Goal: Communication & Community: Answer question/provide support

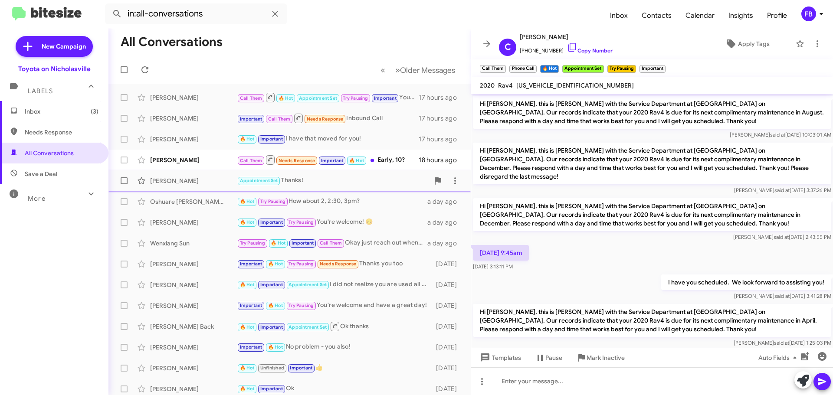
scroll to position [1504, 0]
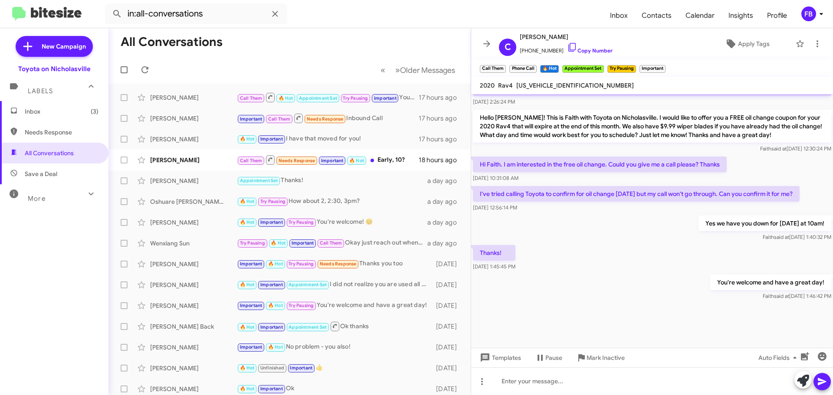
click at [58, 116] on span "Inbox (3)" at bounding box center [54, 111] width 109 height 21
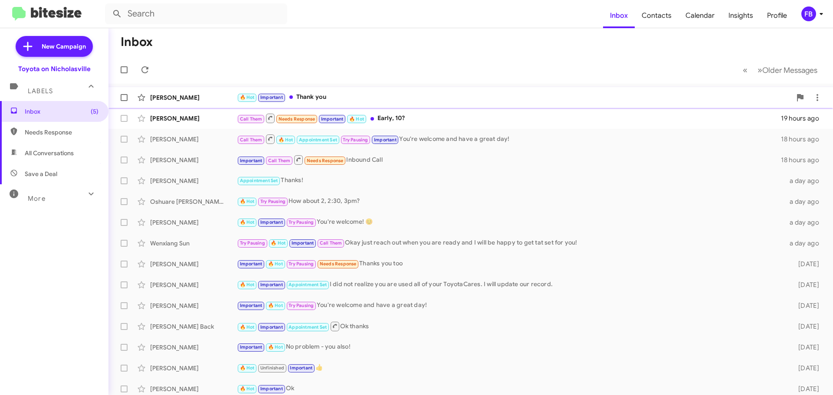
click at [351, 102] on div "🔥 Hot Important Thank you" at bounding box center [514, 97] width 555 height 10
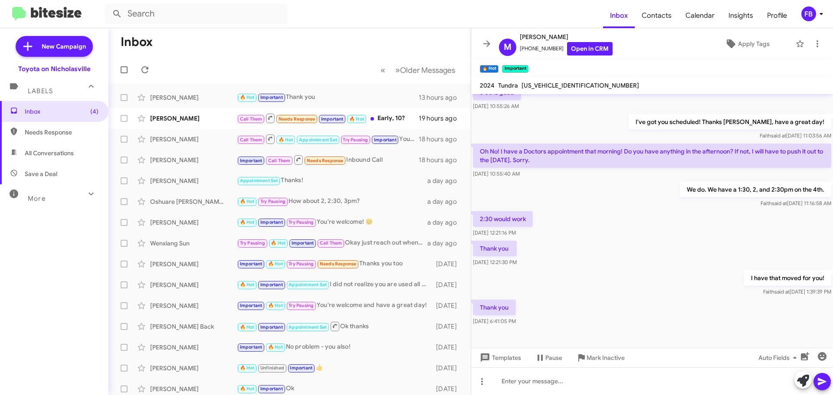
scroll to position [282, 0]
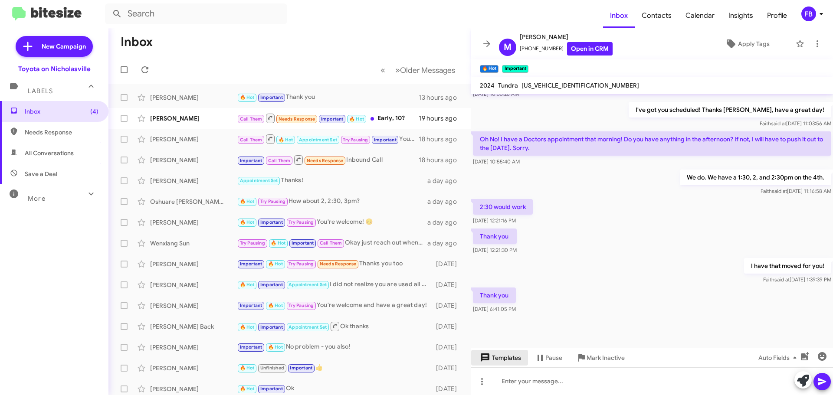
click at [506, 354] on span "Templates" at bounding box center [499, 358] width 43 height 16
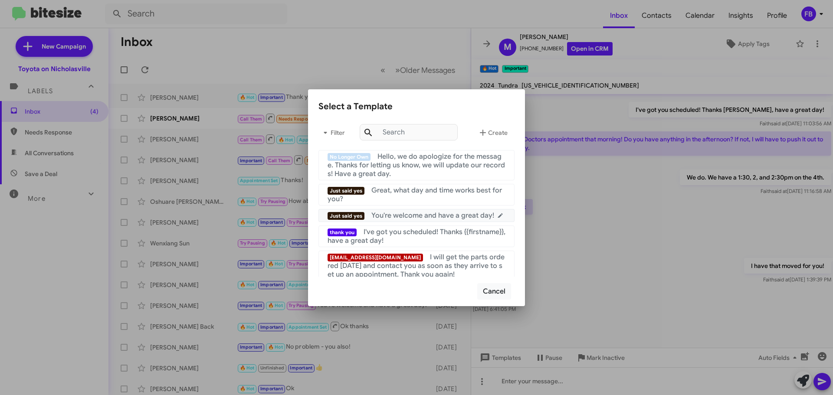
click at [434, 215] on span "You're welcome and have a great day!" at bounding box center [433, 215] width 123 height 9
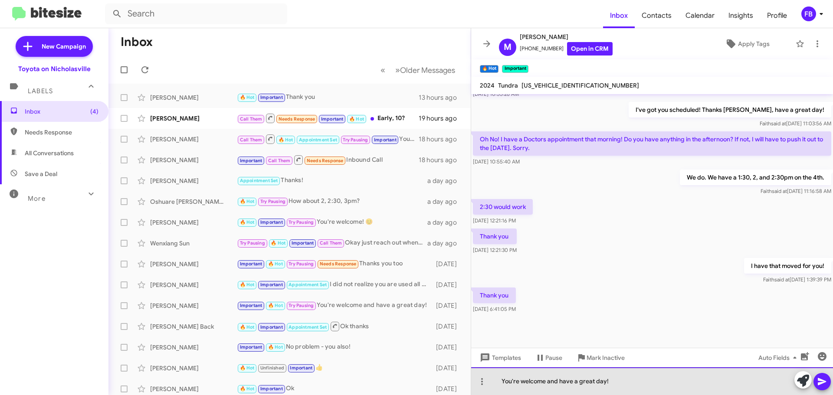
drag, startPoint x: 605, startPoint y: 382, endPoint x: 546, endPoint y: 381, distance: 58.2
click at [546, 381] on div "You're welcome and have a great day!" at bounding box center [652, 382] width 362 height 28
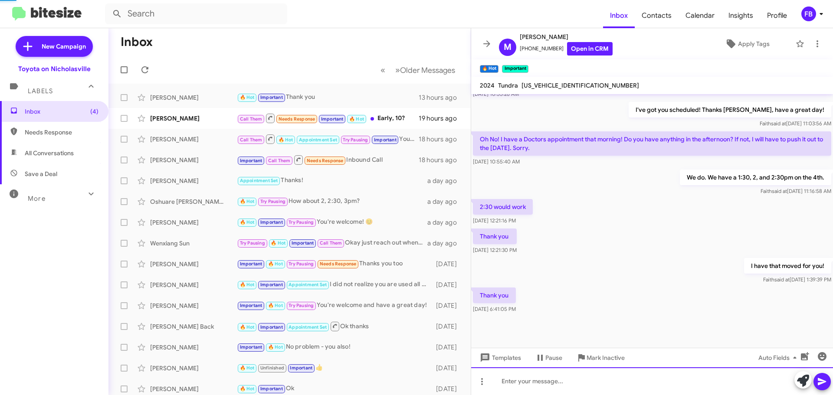
scroll to position [0, 0]
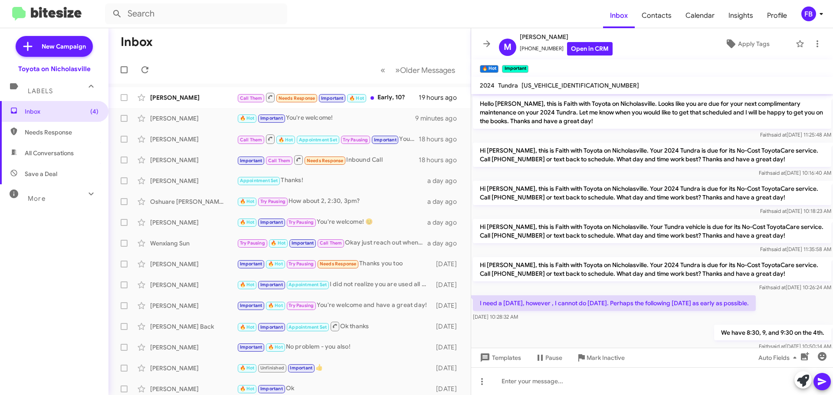
click at [60, 151] on span "All Conversations" at bounding box center [49, 153] width 49 height 9
type input "in:all-conversations"
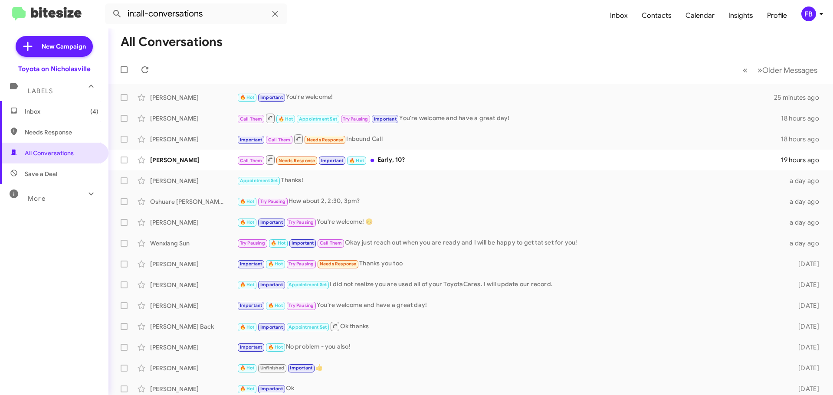
click at [55, 108] on span "Inbox (4)" at bounding box center [62, 111] width 74 height 9
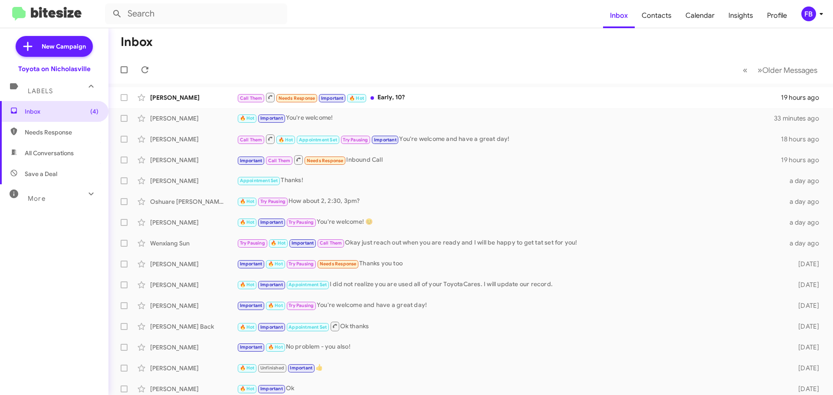
click at [54, 153] on span "All Conversations" at bounding box center [49, 153] width 49 height 9
type input "in:all-conversations"
